Goal: Browse casually: Explore the website without a specific task or goal

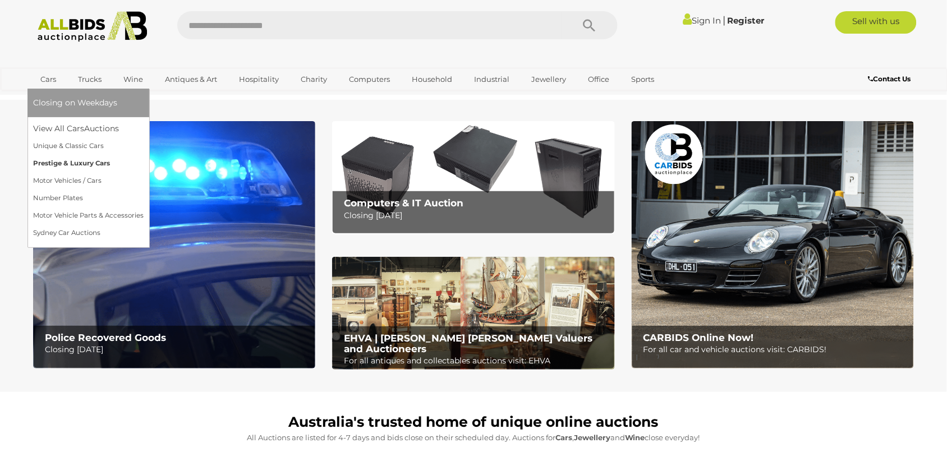
click at [54, 163] on link "Prestige & Luxury Cars" at bounding box center [88, 163] width 111 height 17
click at [81, 232] on link "Sydney Car Auctions" at bounding box center [88, 232] width 111 height 17
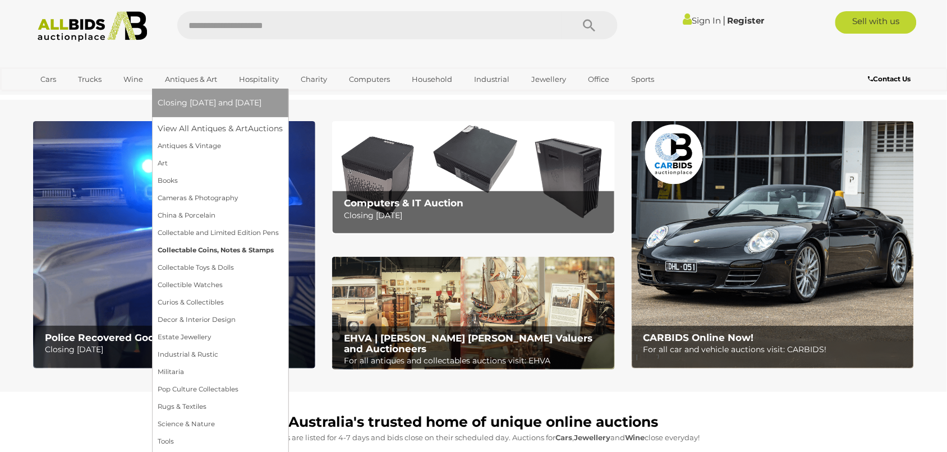
click at [240, 246] on link "Collectable Coins, Notes & Stamps" at bounding box center [220, 250] width 125 height 17
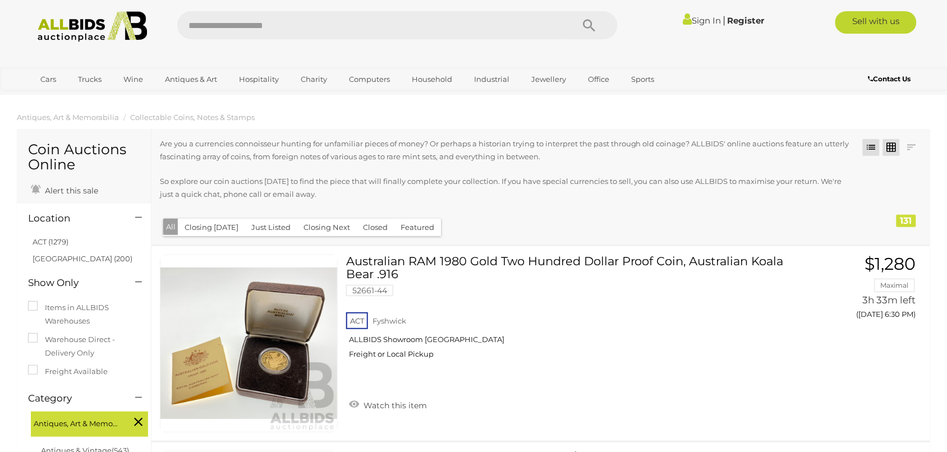
click at [894, 147] on link at bounding box center [891, 147] width 17 height 17
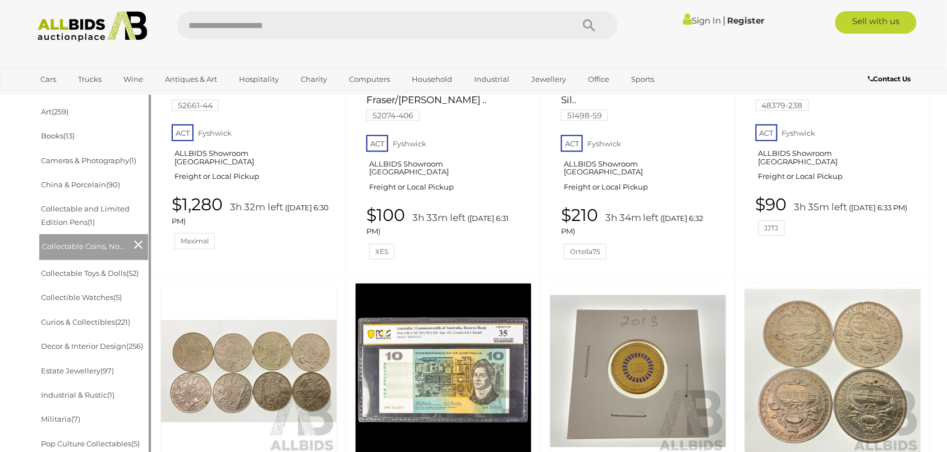
scroll to position [343, 0]
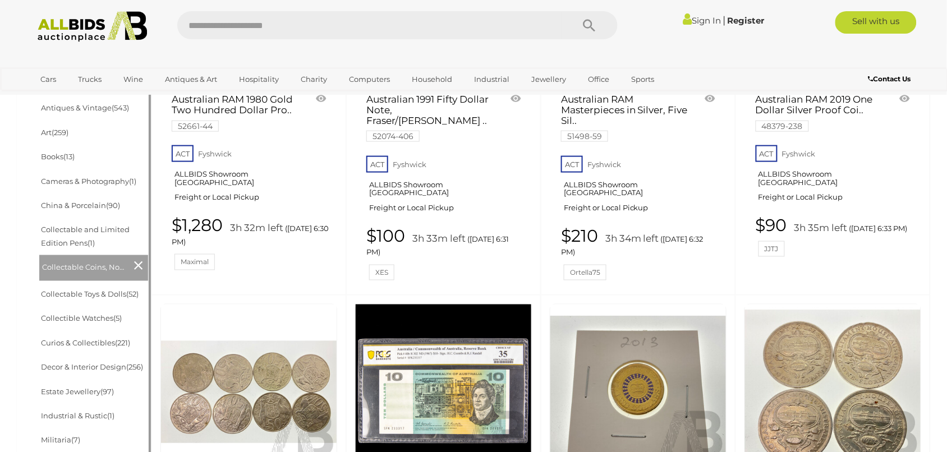
click at [137, 267] on icon at bounding box center [138, 265] width 8 height 15
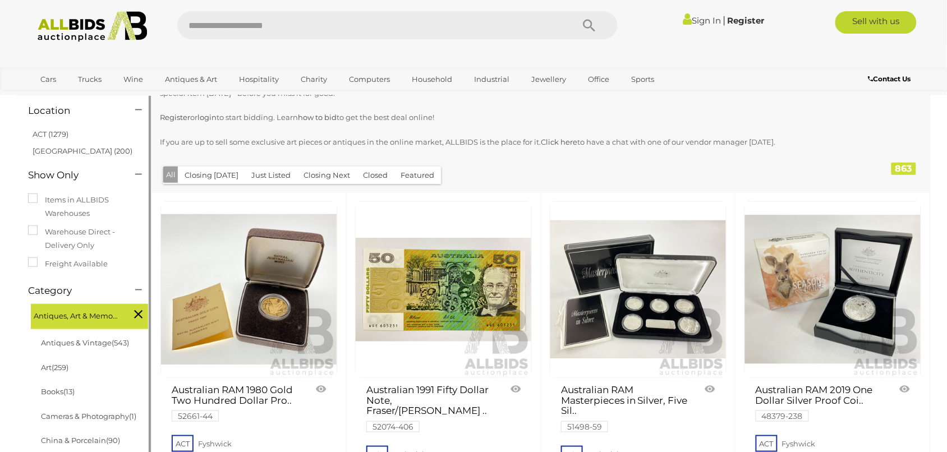
scroll to position [140, 0]
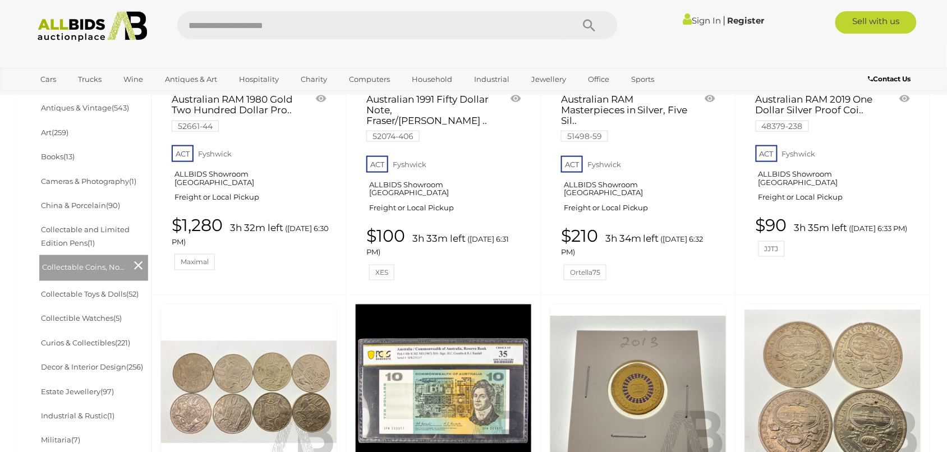
scroll to position [466, 0]
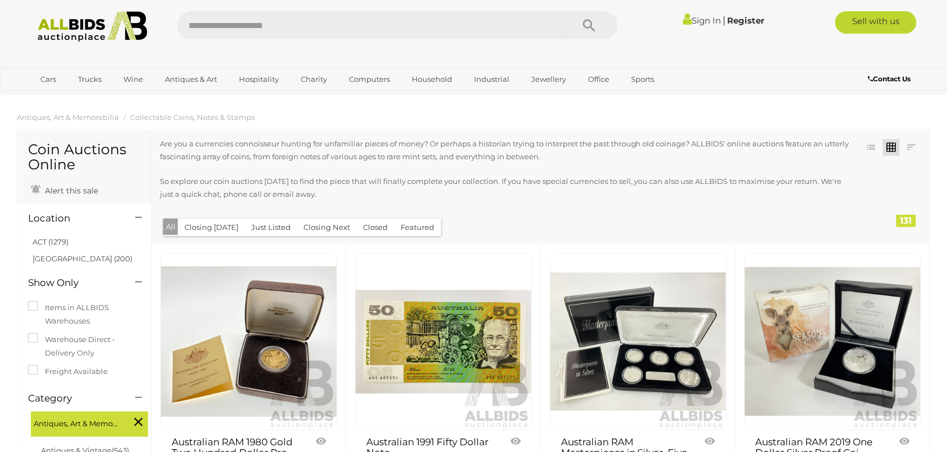
drag, startPoint x: 0, startPoint y: 0, endPoint x: 0, endPoint y: 264, distance: 263.7
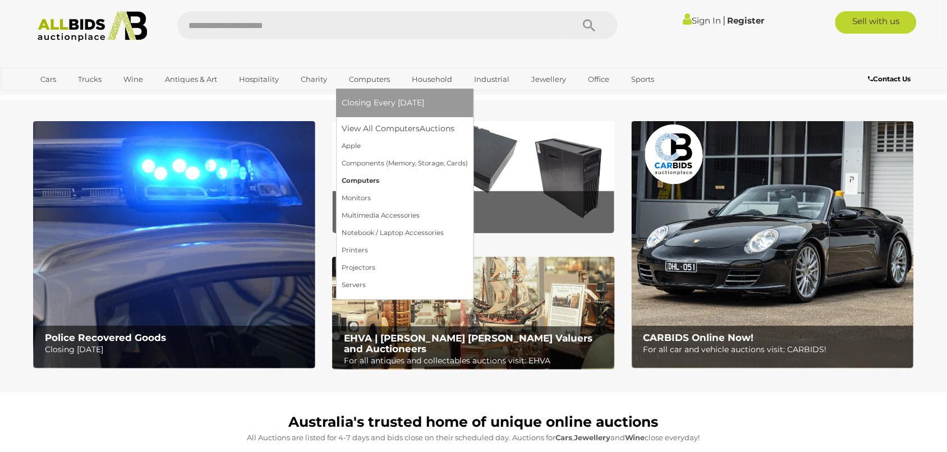
click at [362, 178] on link "Computers" at bounding box center [405, 180] width 126 height 17
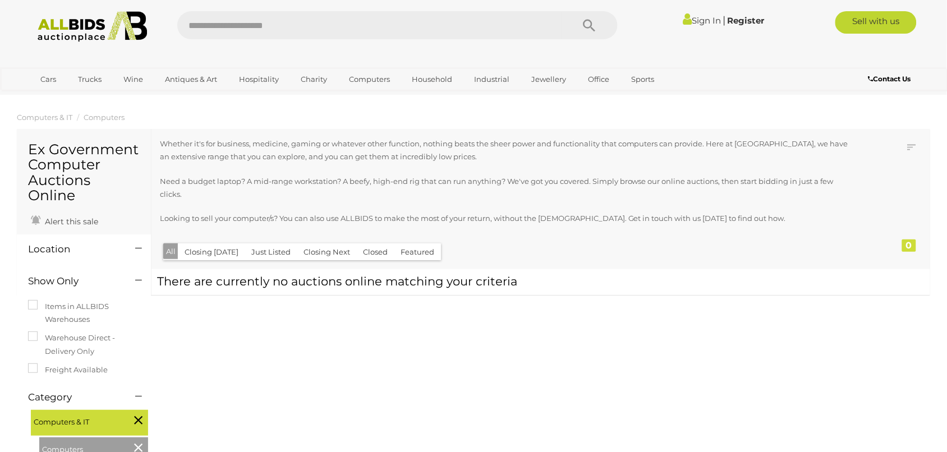
click at [63, 26] on img at bounding box center [92, 26] width 122 height 31
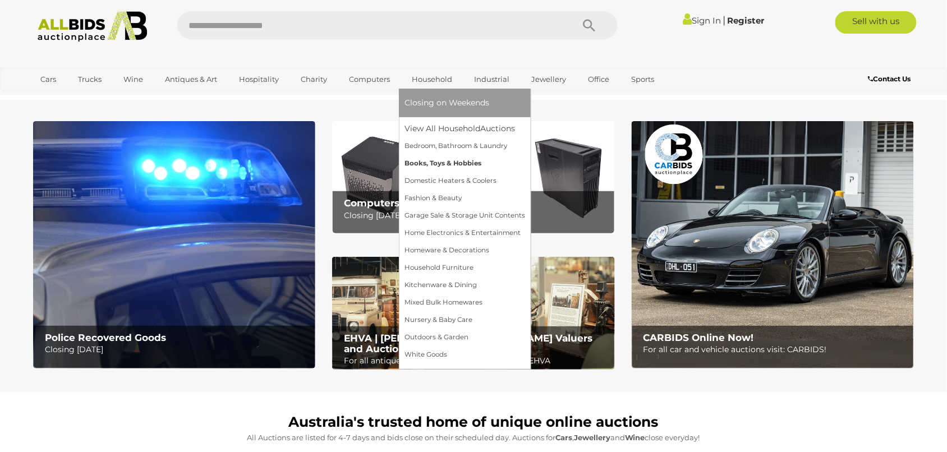
click at [435, 158] on link "Books, Toys & Hobbies" at bounding box center [465, 163] width 121 height 17
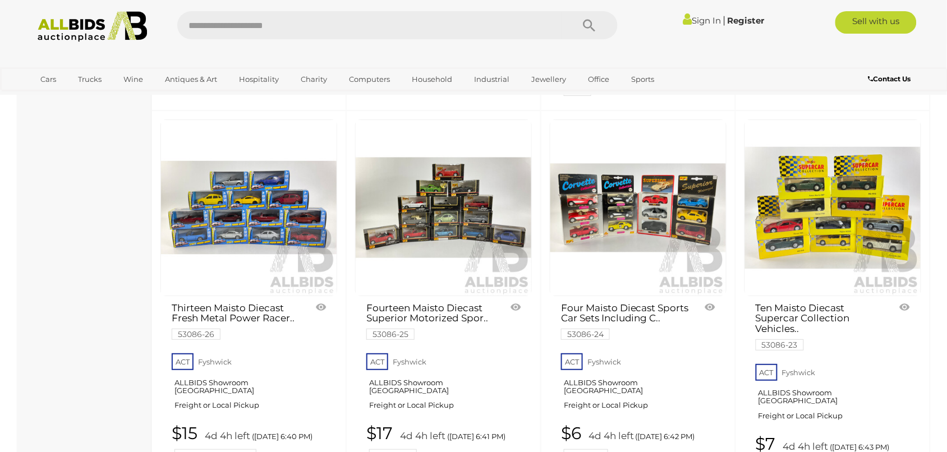
scroll to position [1262, 0]
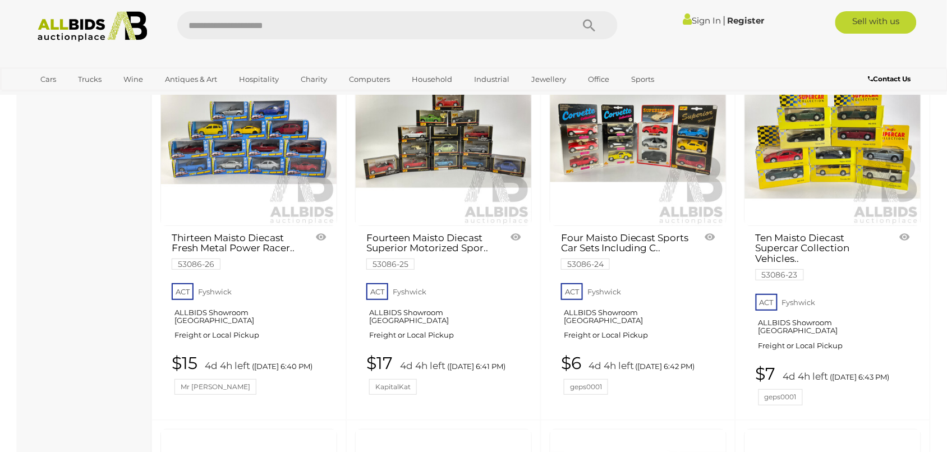
click at [211, 118] on link at bounding box center [248, 137] width 177 height 177
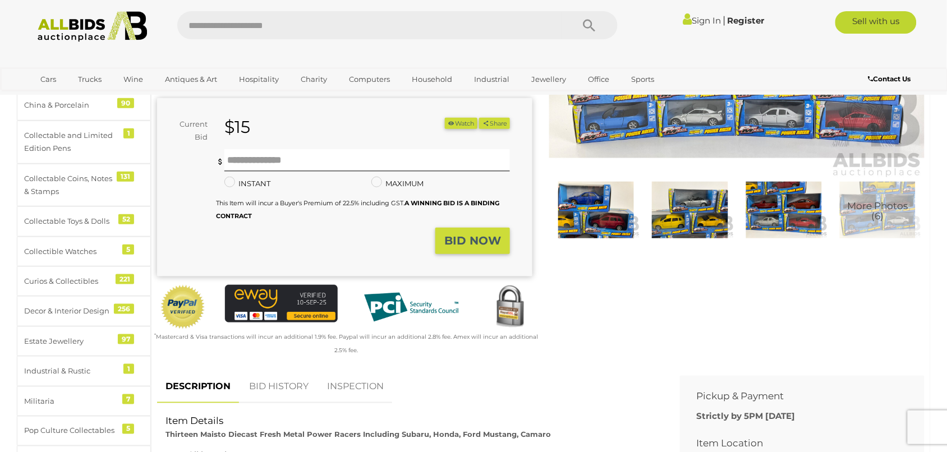
scroll to position [210, 0]
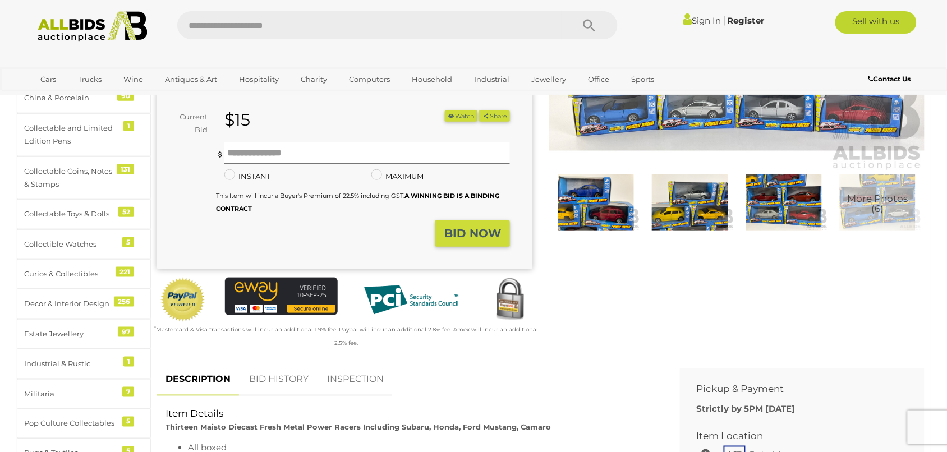
click at [766, 202] on img at bounding box center [784, 202] width 88 height 57
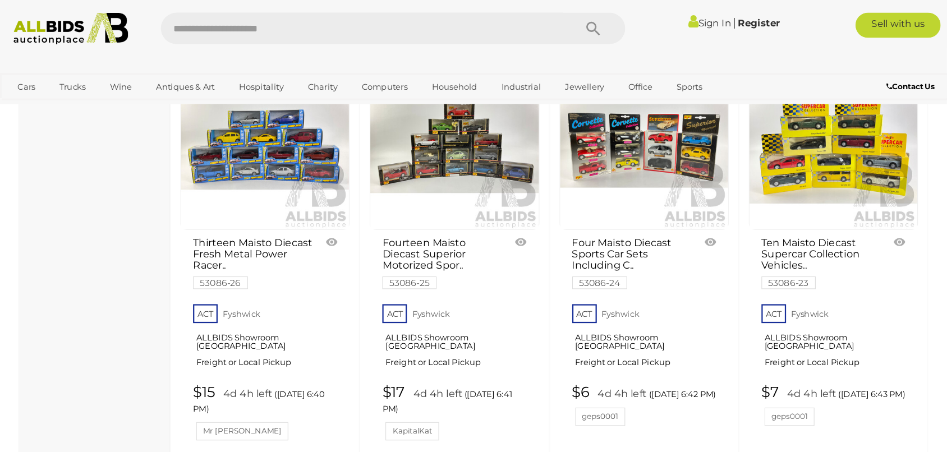
scroll to position [1228, 0]
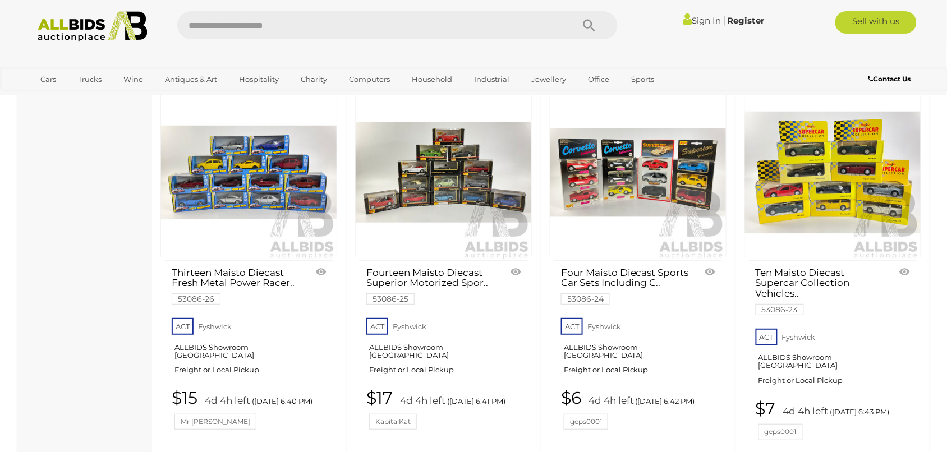
drag, startPoint x: 883, startPoint y: 0, endPoint x: 34, endPoint y: 212, distance: 874.3
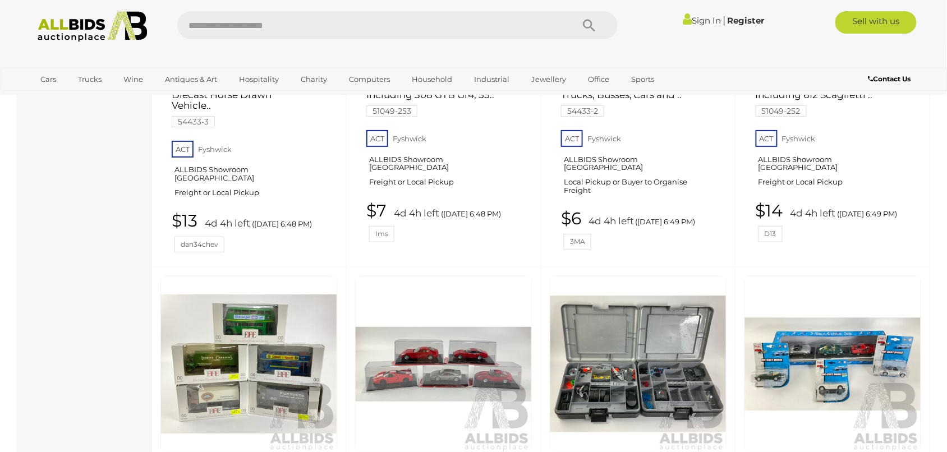
scroll to position [2630, 0]
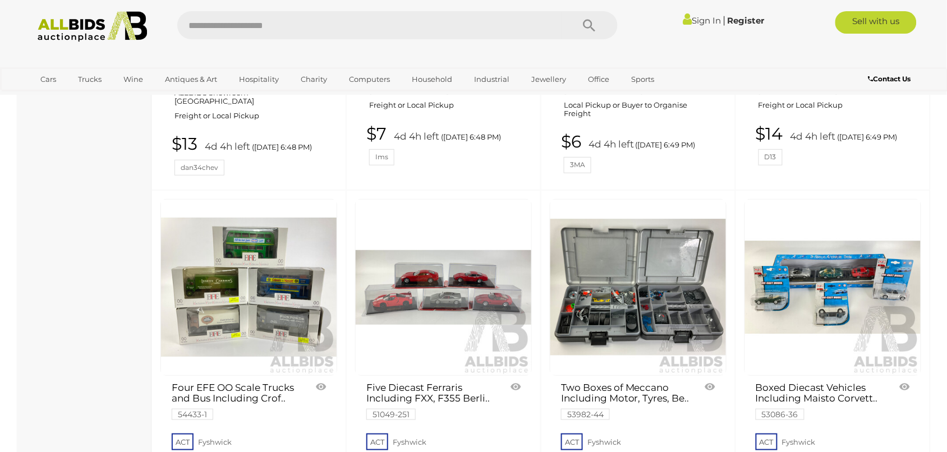
click at [607, 285] on img at bounding box center [638, 288] width 176 height 176
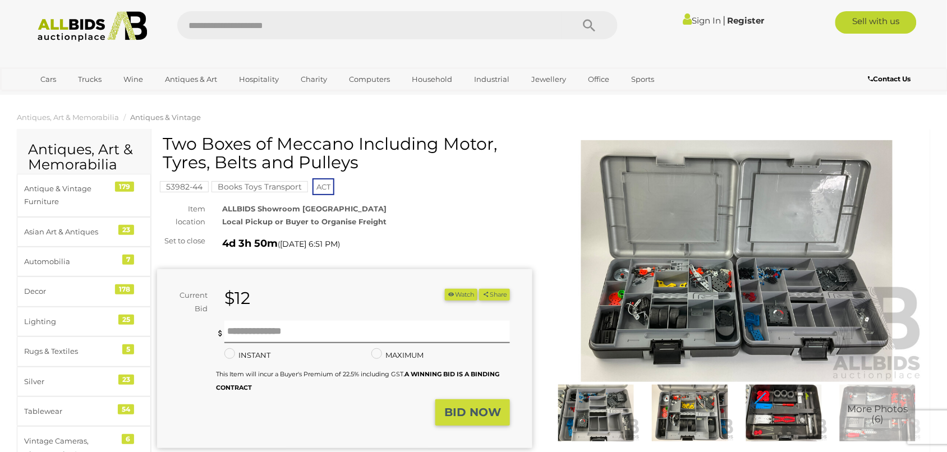
click at [683, 408] on img at bounding box center [690, 413] width 88 height 57
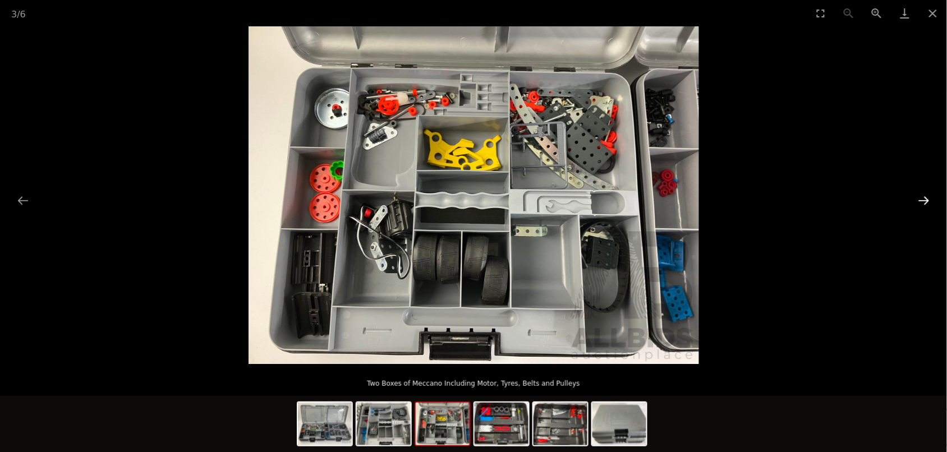
click at [922, 196] on button "Next slide" at bounding box center [924, 201] width 24 height 22
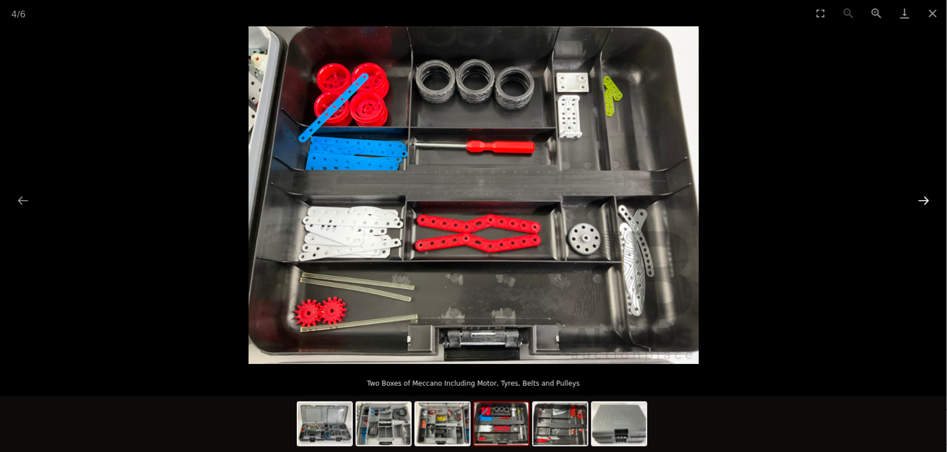
click at [922, 196] on button "Next slide" at bounding box center [924, 201] width 24 height 22
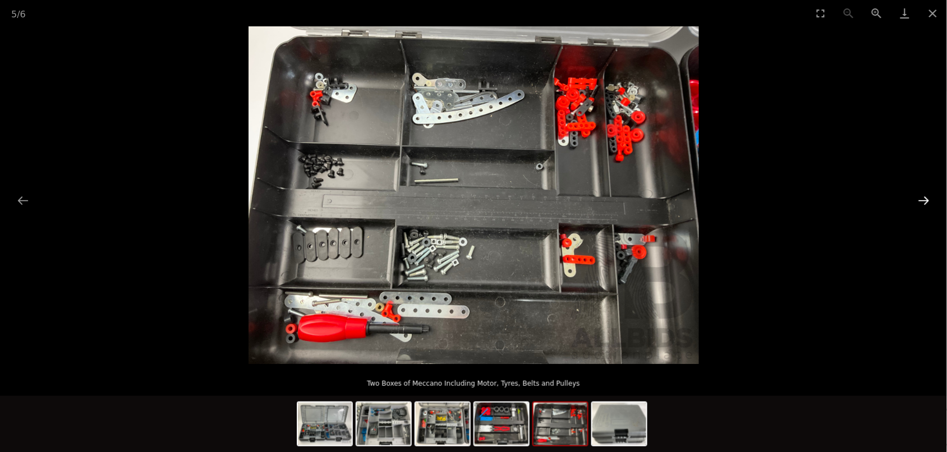
click at [922, 196] on button "Next slide" at bounding box center [924, 201] width 24 height 22
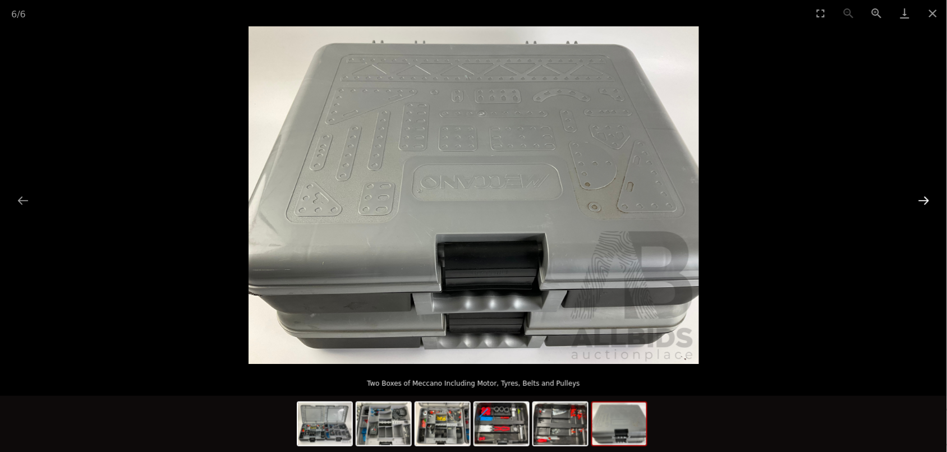
click at [922, 196] on button "Next slide" at bounding box center [924, 201] width 24 height 22
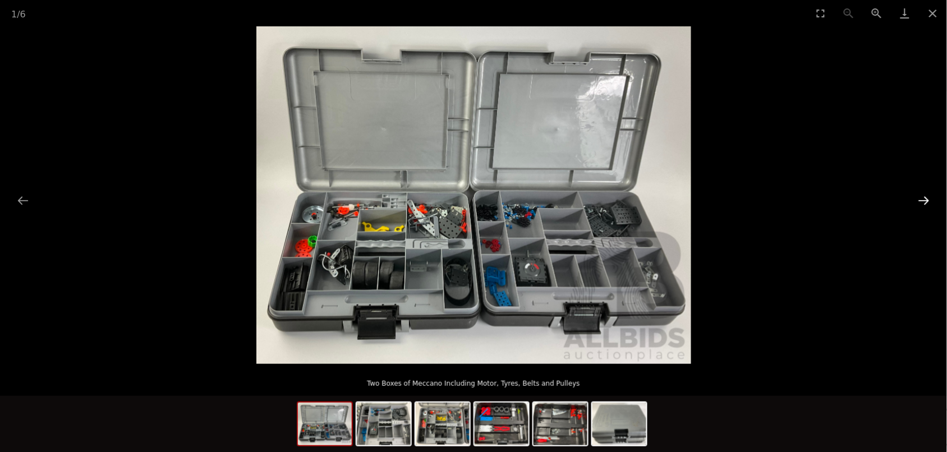
click at [922, 196] on button "Next slide" at bounding box center [924, 201] width 24 height 22
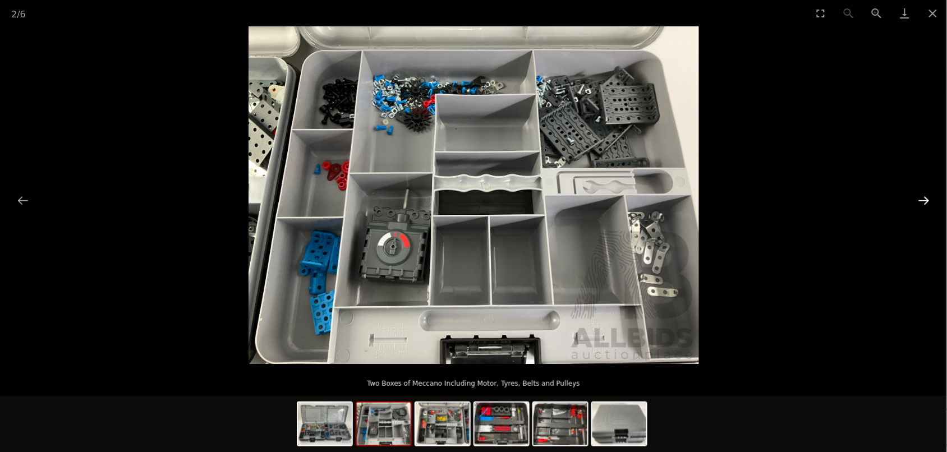
click at [922, 196] on button "Next slide" at bounding box center [924, 201] width 24 height 22
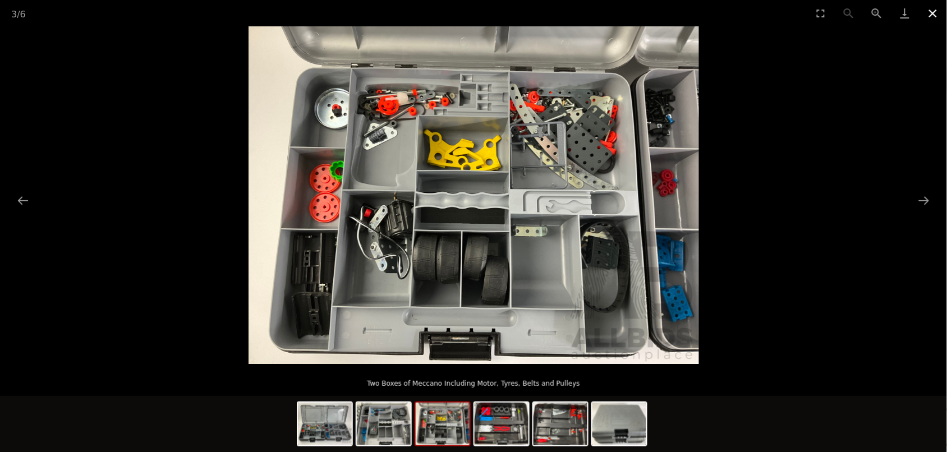
click at [933, 12] on button "Close gallery" at bounding box center [933, 13] width 28 height 26
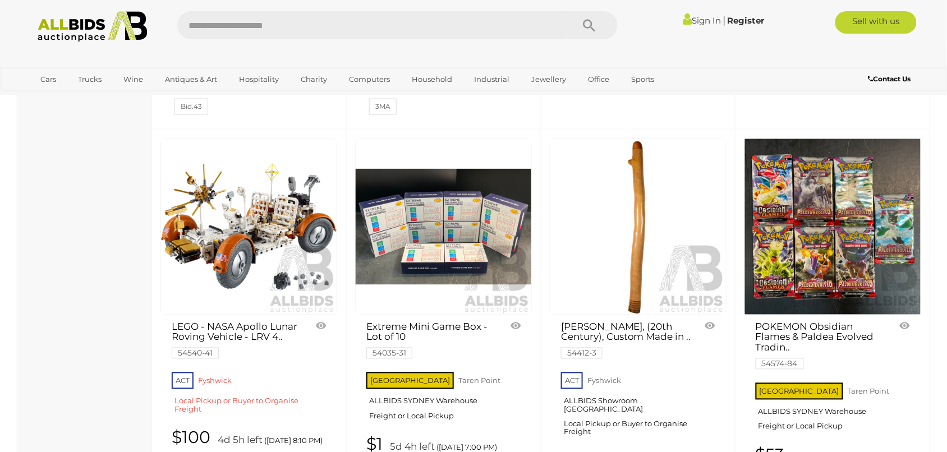
scroll to position [4301, 0]
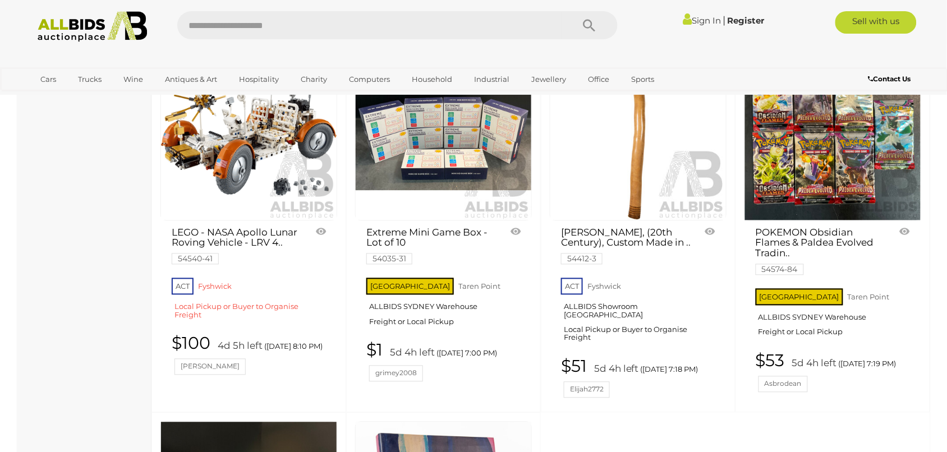
click at [796, 139] on img at bounding box center [833, 133] width 176 height 176
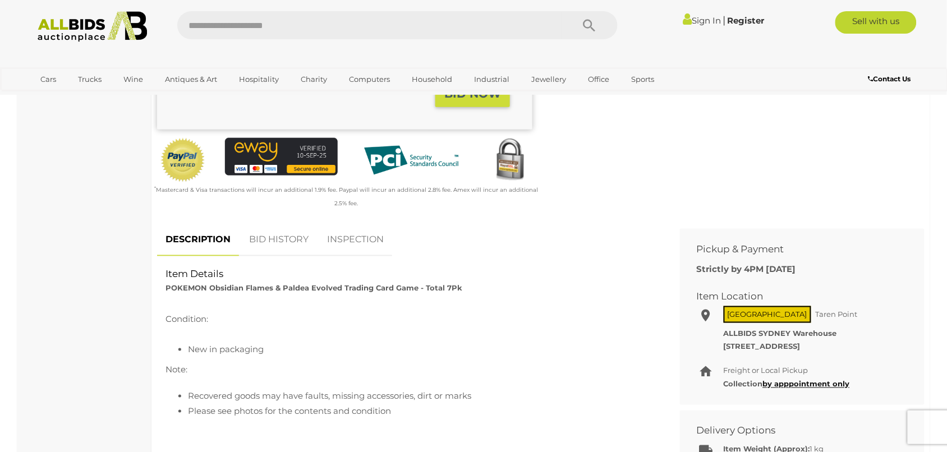
scroll to position [351, 0]
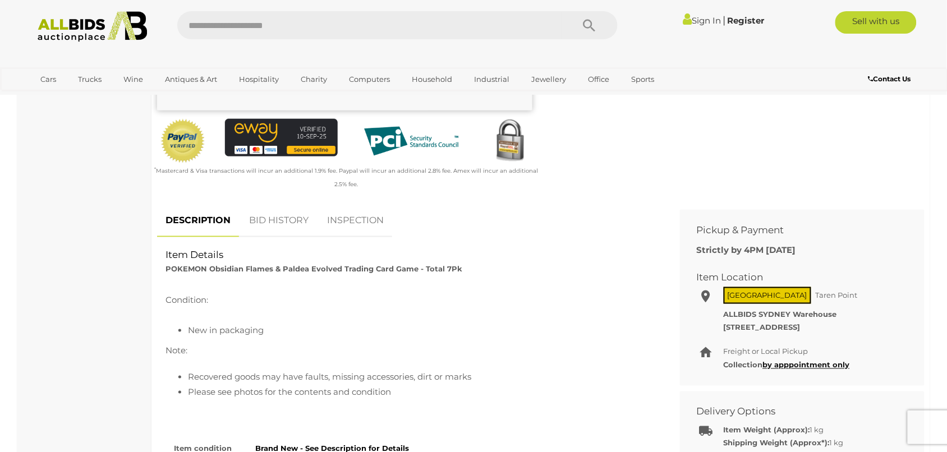
click at [271, 227] on link "BID HISTORY" at bounding box center [279, 220] width 76 height 33
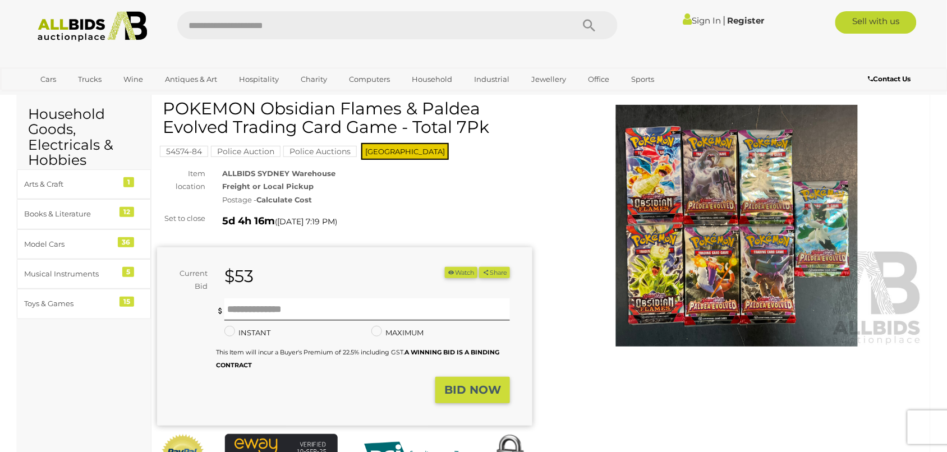
scroll to position [0, 0]
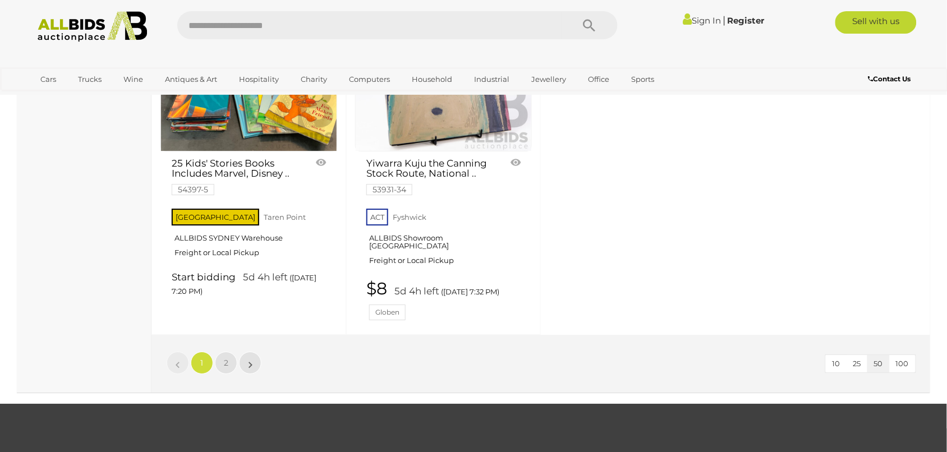
scroll to position [4768, 0]
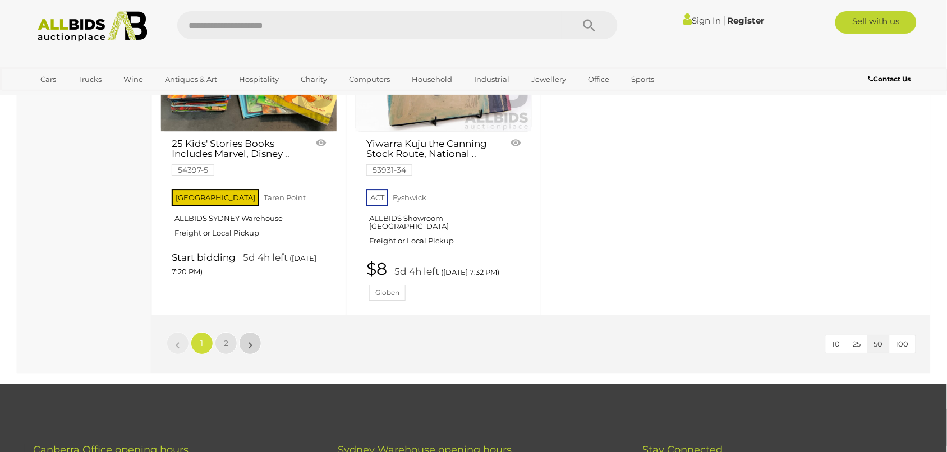
click at [254, 332] on link "»" at bounding box center [250, 343] width 22 height 22
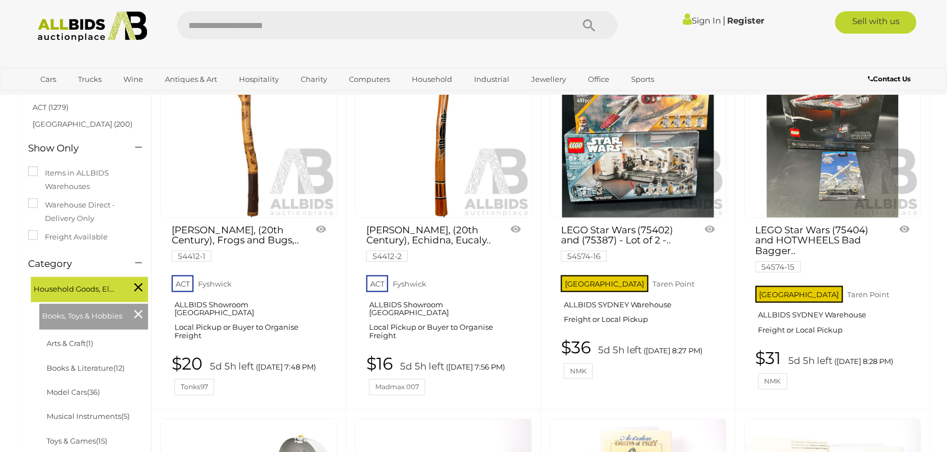
scroll to position [140, 0]
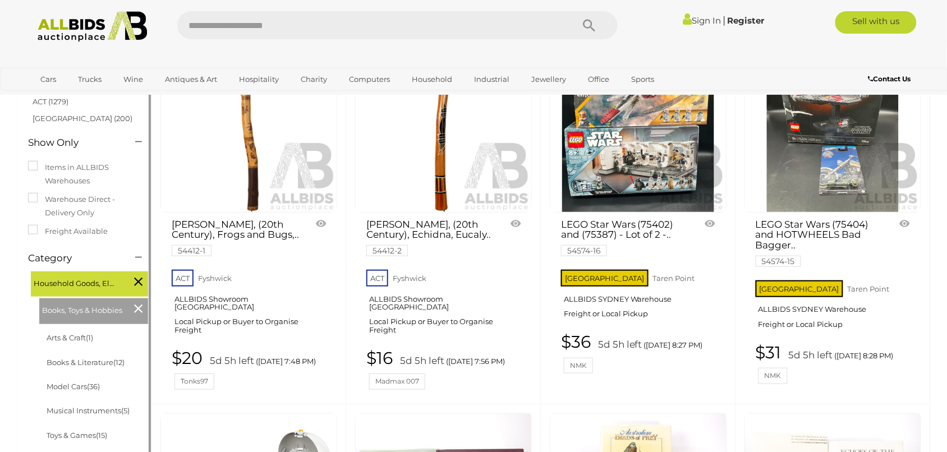
click at [143, 310] on div "Books, Toys & Hobbies" at bounding box center [93, 312] width 109 height 26
click at [139, 310] on icon at bounding box center [138, 308] width 8 height 15
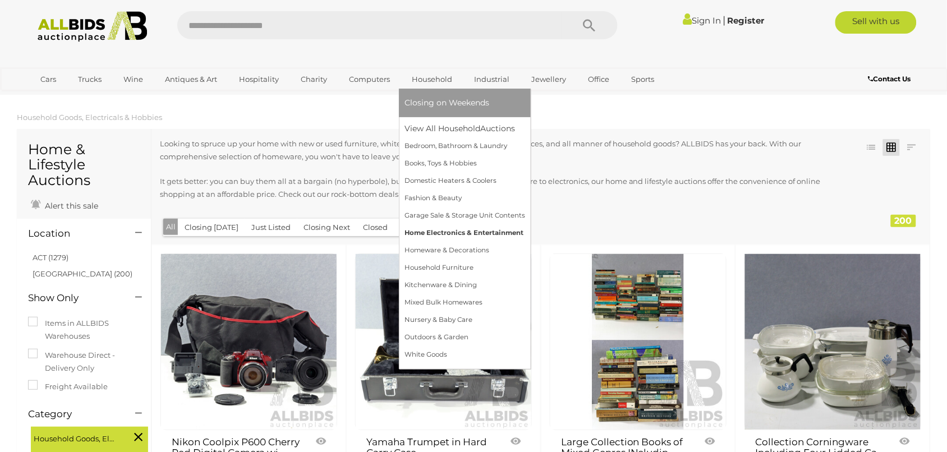
click at [432, 233] on link "Home Electronics & Entertainment" at bounding box center [465, 232] width 121 height 17
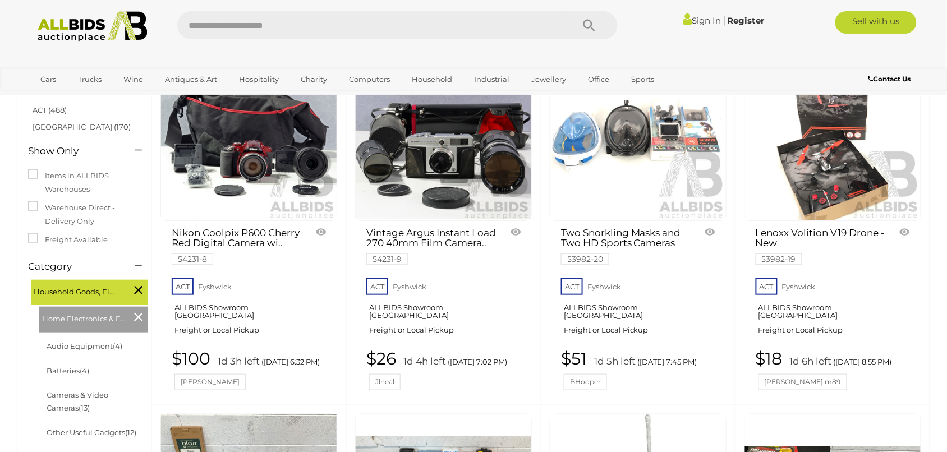
scroll to position [140, 0]
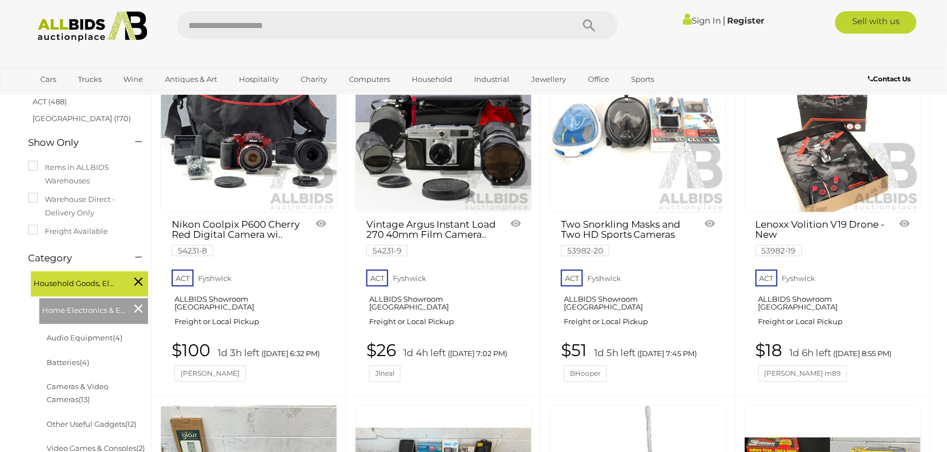
click at [798, 217] on div "Lenoxx Volition V19 Drone - New 53982-19" at bounding box center [818, 236] width 143 height 43
click at [798, 219] on link "Lenoxx Volition V19 Drone - New 53982-19" at bounding box center [821, 237] width 131 height 36
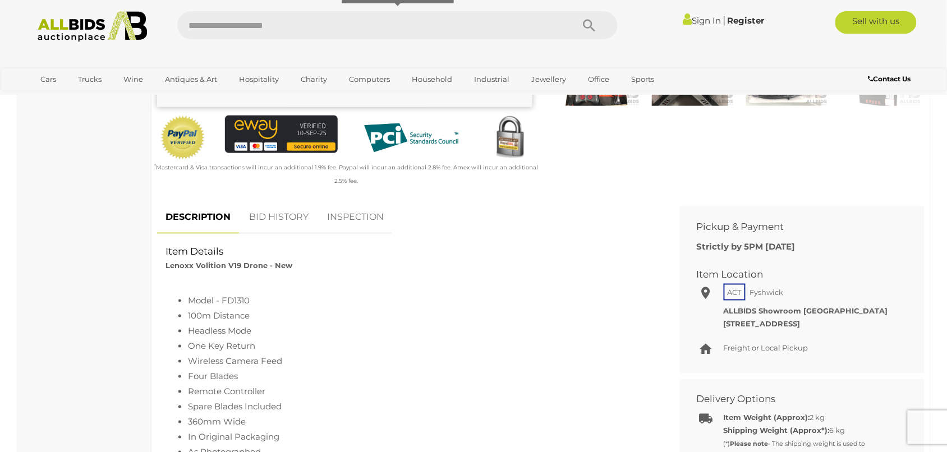
scroll to position [351, 0]
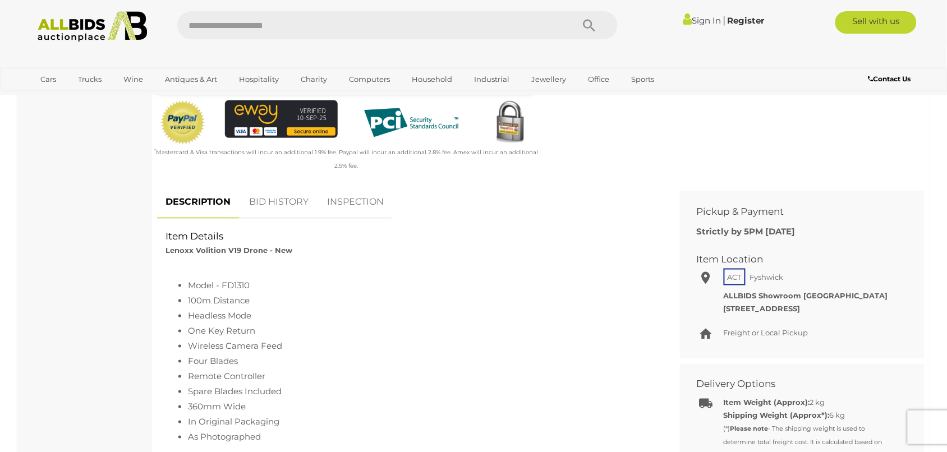
click at [250, 203] on link "BID HISTORY" at bounding box center [279, 202] width 76 height 33
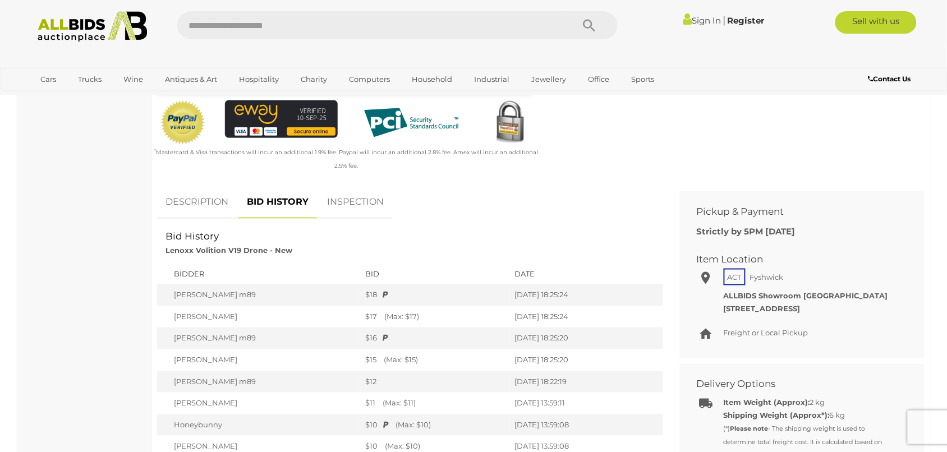
click at [343, 202] on link "INSPECTION" at bounding box center [356, 202] width 74 height 33
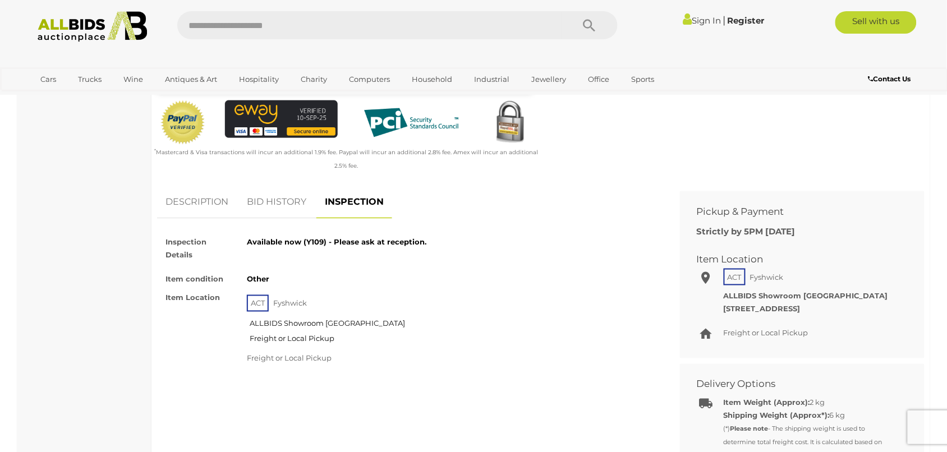
click at [195, 201] on link "DESCRIPTION" at bounding box center [197, 202] width 80 height 33
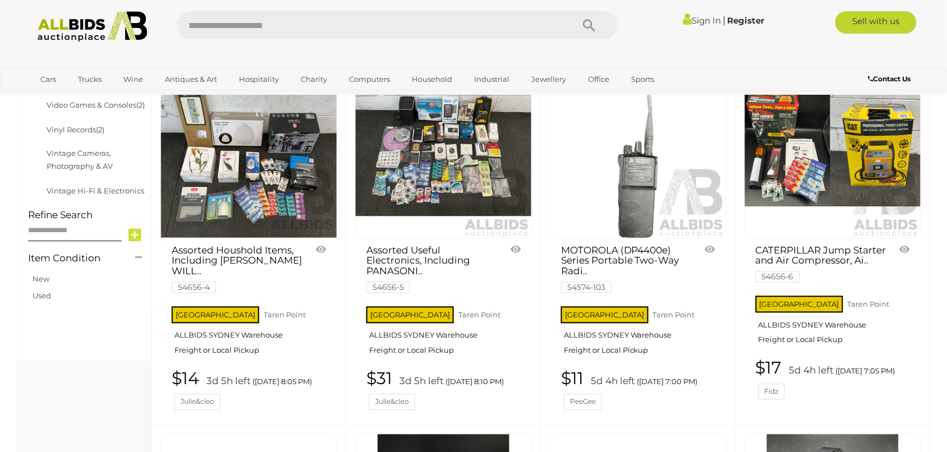
scroll to position [459, 0]
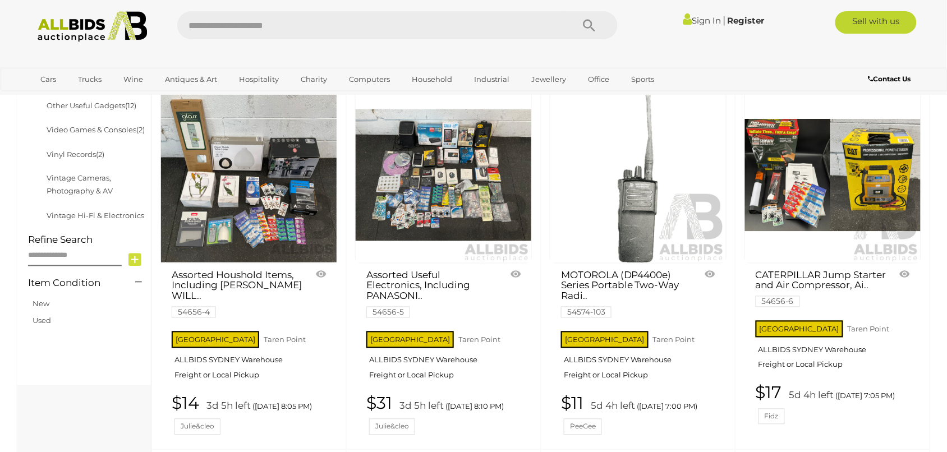
click at [408, 221] on img at bounding box center [444, 176] width 176 height 176
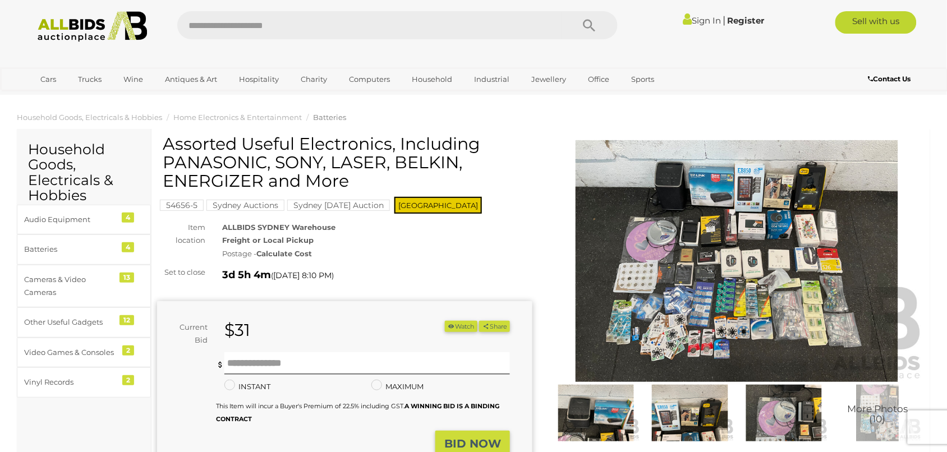
click at [696, 296] on img at bounding box center [736, 261] width 375 height 242
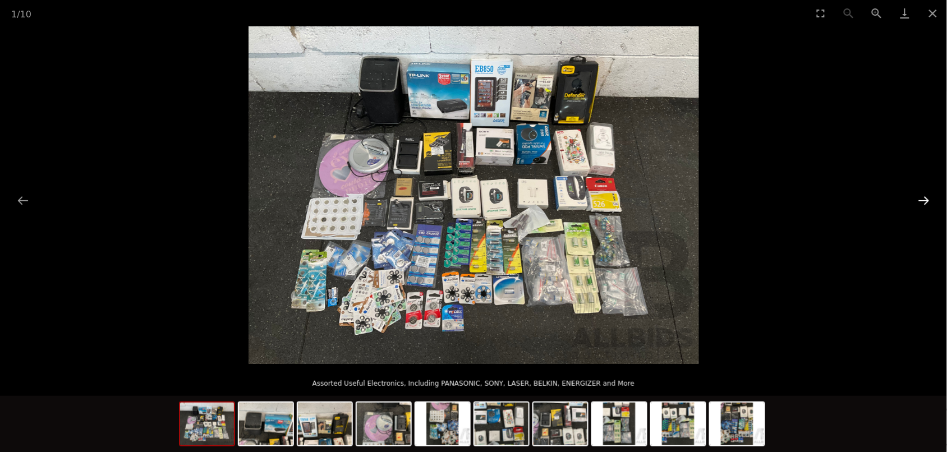
click at [923, 195] on button "Next slide" at bounding box center [924, 201] width 24 height 22
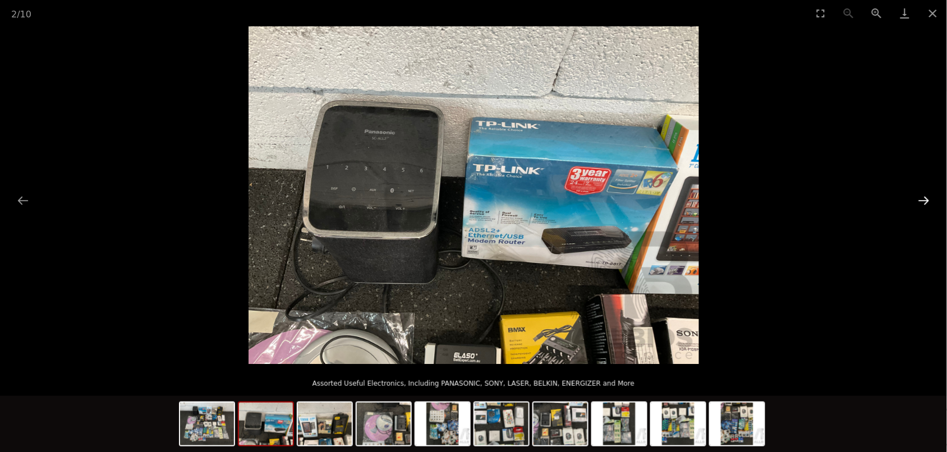
click at [923, 195] on button "Next slide" at bounding box center [924, 201] width 24 height 22
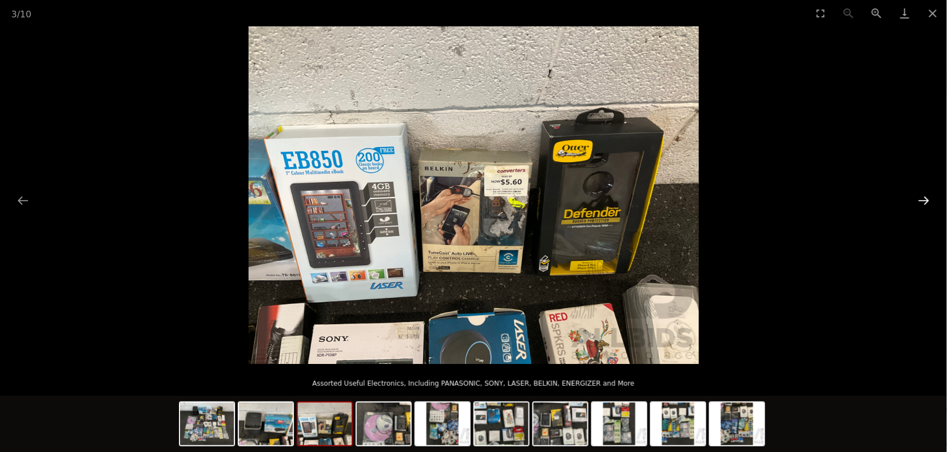
click at [923, 195] on button "Next slide" at bounding box center [924, 201] width 24 height 22
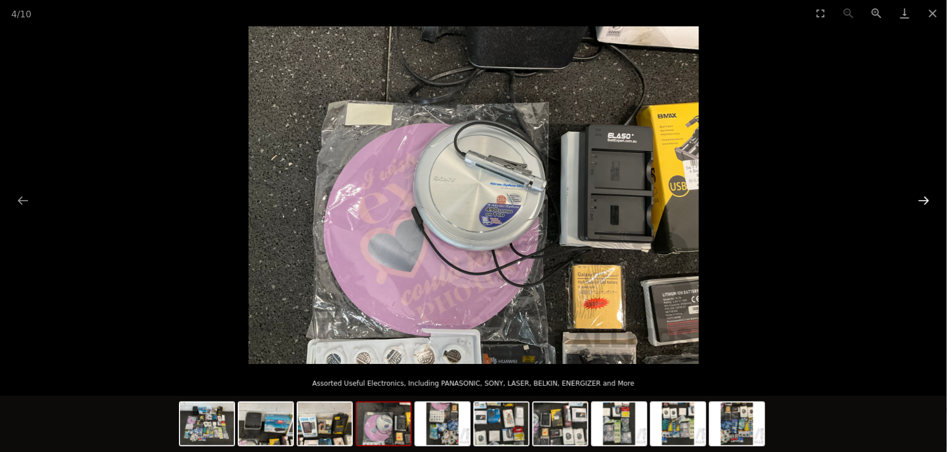
click at [923, 195] on button "Next slide" at bounding box center [924, 201] width 24 height 22
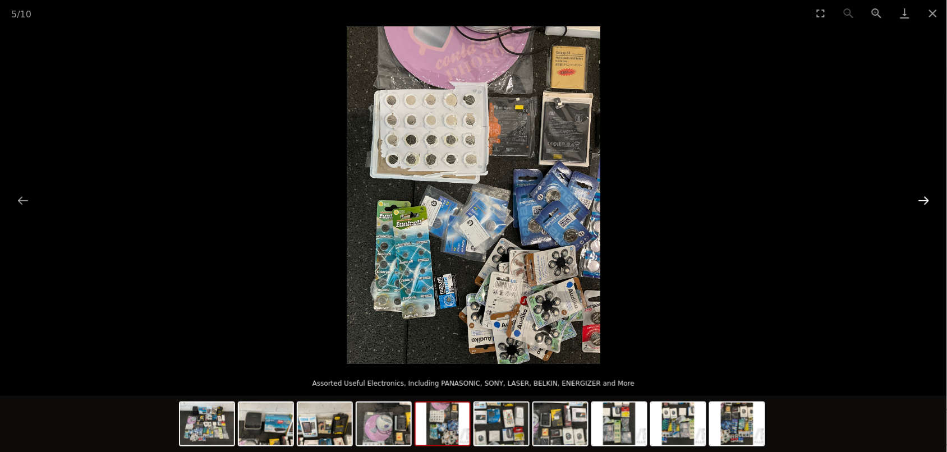
click at [923, 195] on button "Next slide" at bounding box center [924, 201] width 24 height 22
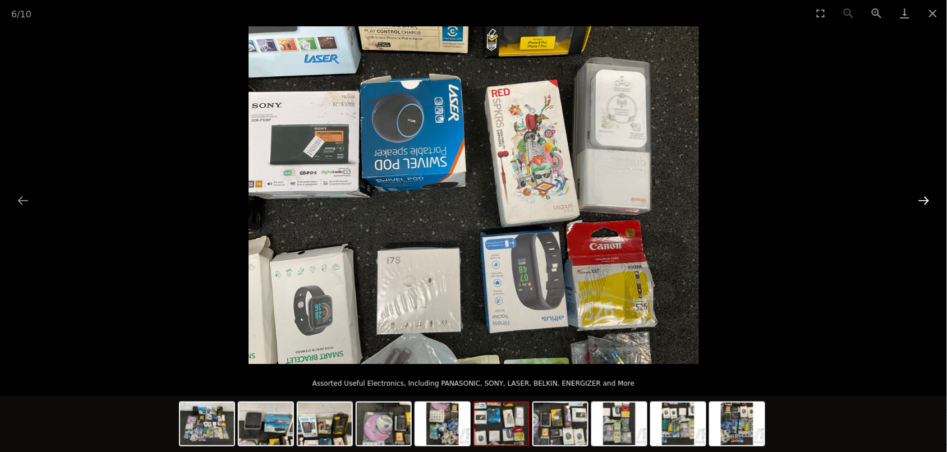
click at [923, 195] on button "Next slide" at bounding box center [924, 201] width 24 height 22
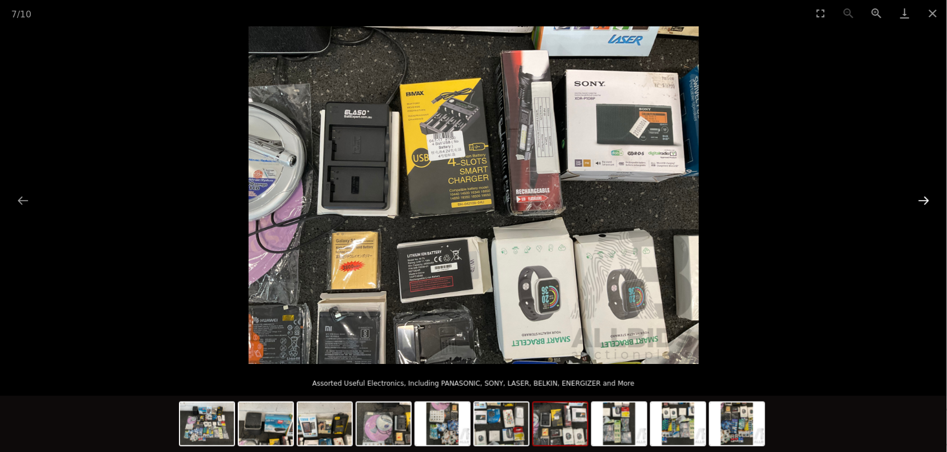
click at [923, 195] on button "Next slide" at bounding box center [924, 201] width 24 height 22
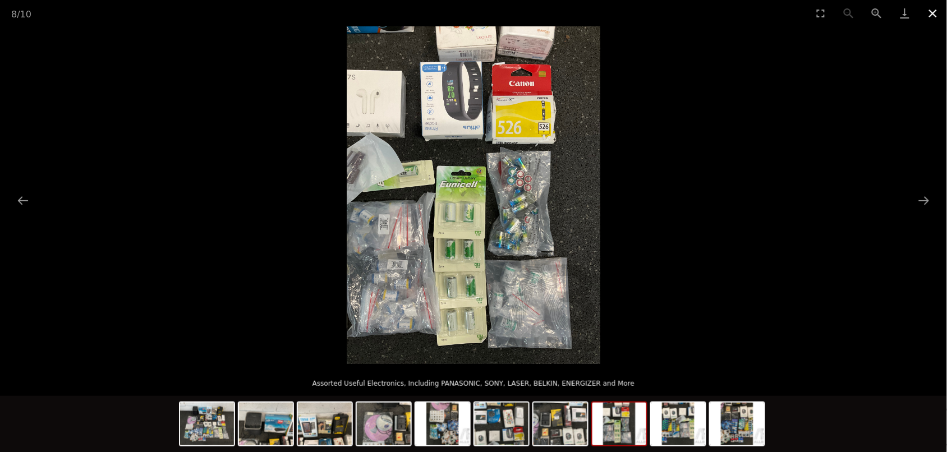
click at [935, 11] on button "Close gallery" at bounding box center [933, 13] width 28 height 26
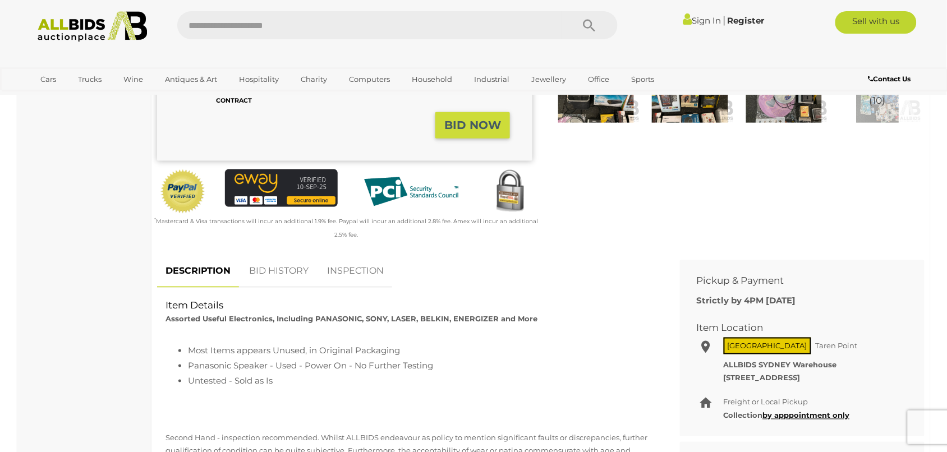
scroll to position [351, 0]
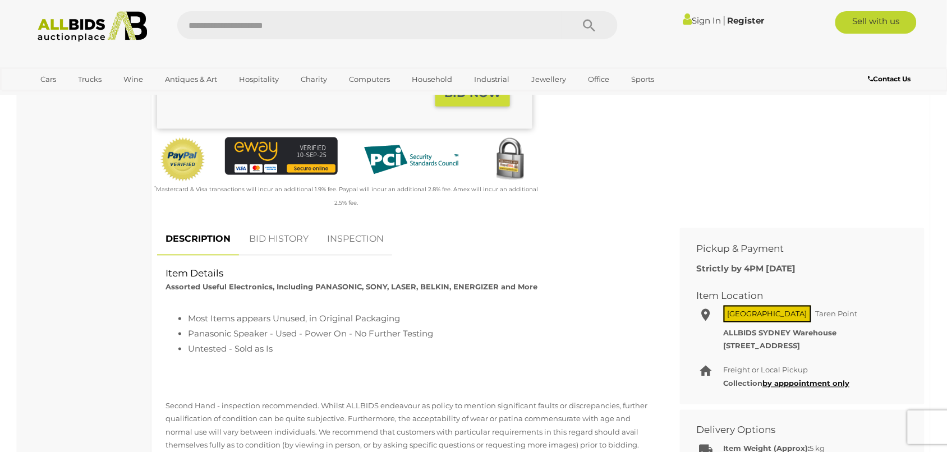
click at [267, 240] on link "BID HISTORY" at bounding box center [279, 239] width 76 height 33
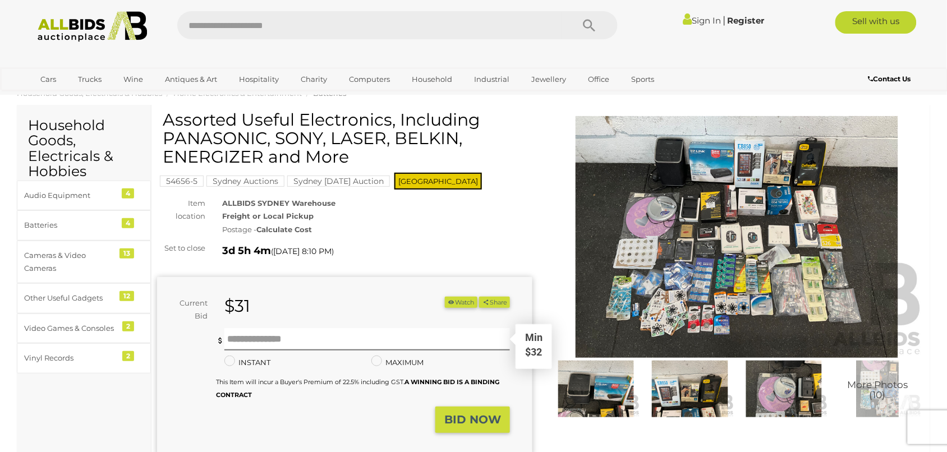
scroll to position [0, 0]
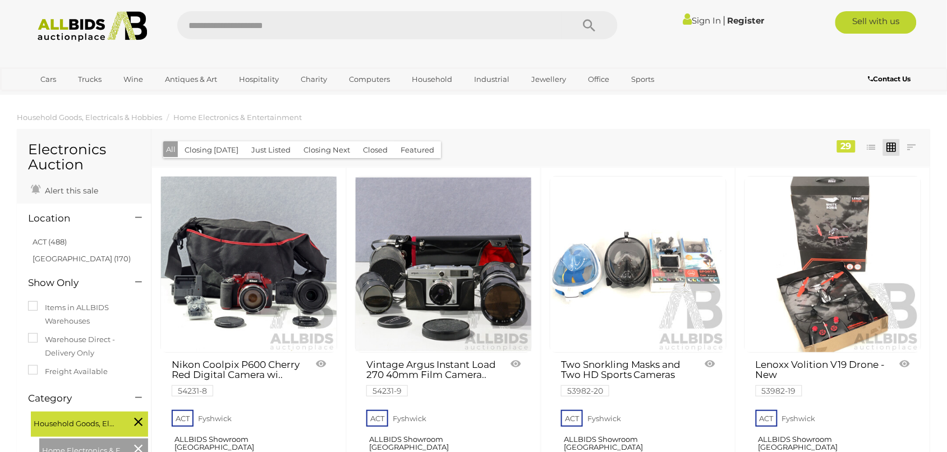
click at [201, 148] on button "Closing [DATE]" at bounding box center [211, 149] width 67 height 17
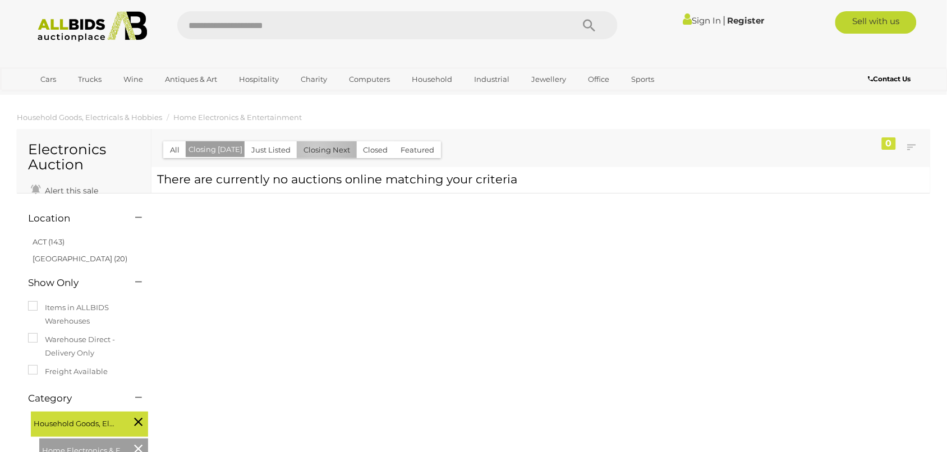
click at [312, 149] on button "Closing Next" at bounding box center [327, 149] width 60 height 17
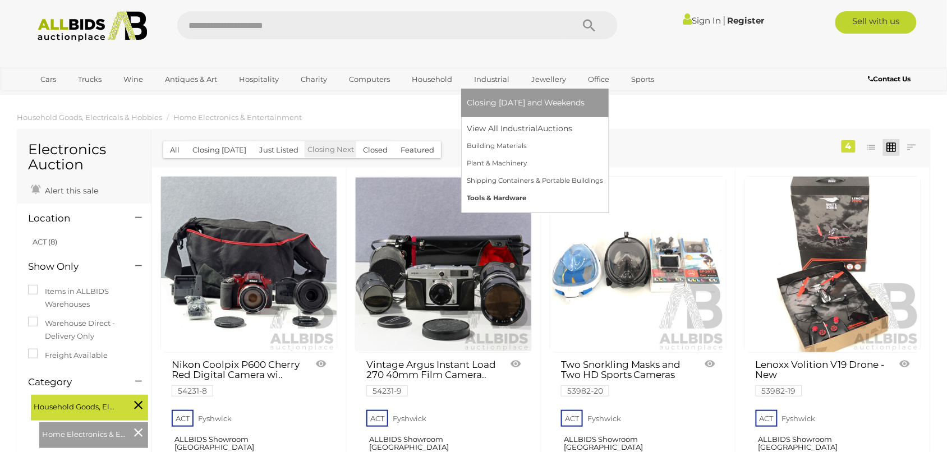
click at [484, 199] on link "Tools & Hardware" at bounding box center [535, 198] width 136 height 17
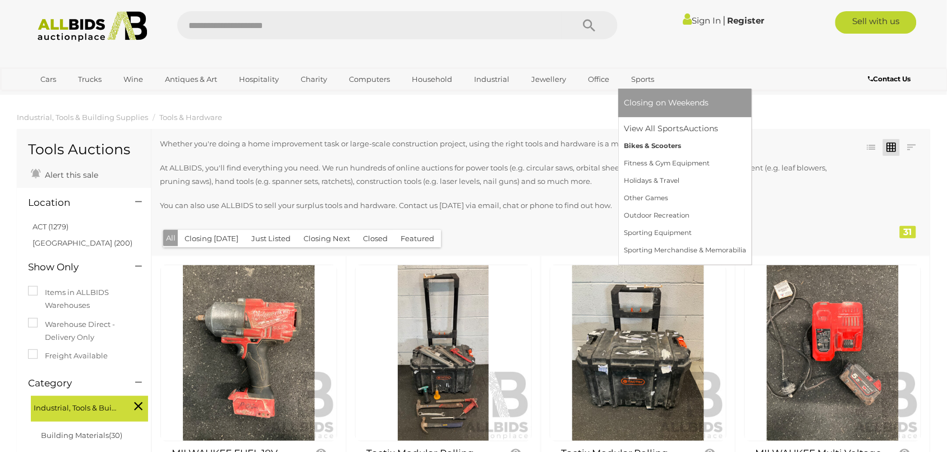
click at [638, 145] on link "Bikes & Scooters" at bounding box center [685, 145] width 122 height 17
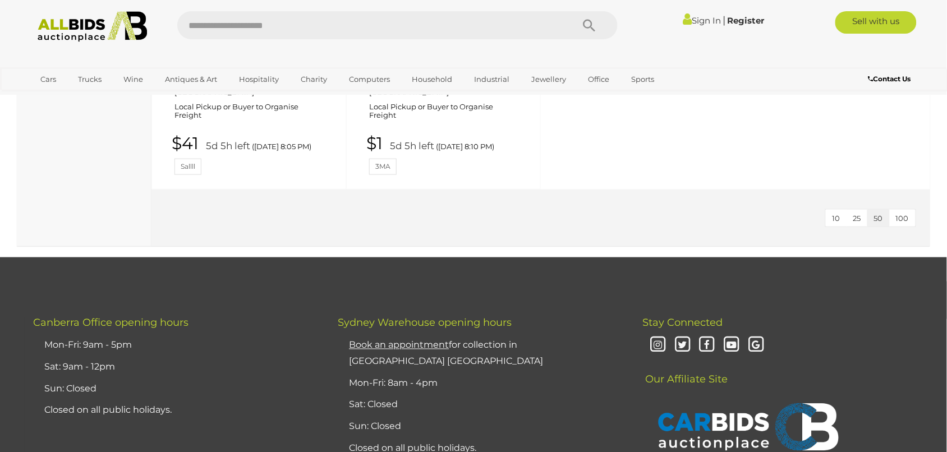
scroll to position [1613, 0]
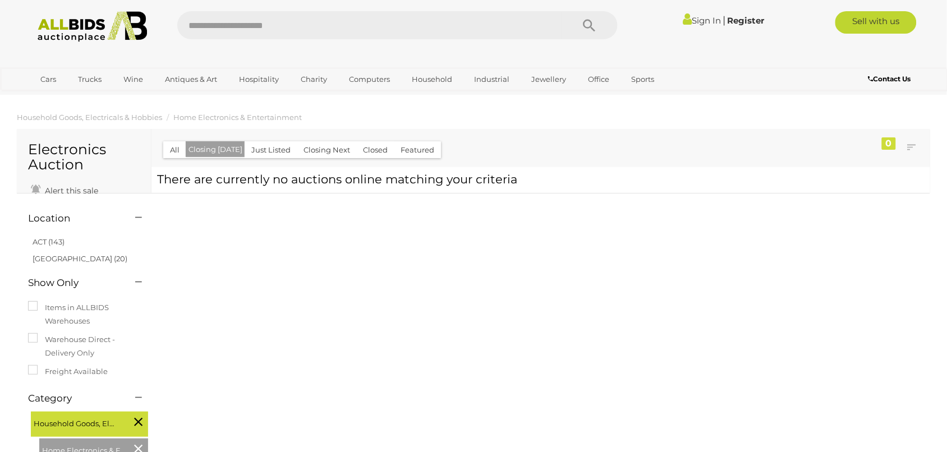
drag, startPoint x: 0, startPoint y: 0, endPoint x: 66, endPoint y: 24, distance: 70.3
